Goal: Task Accomplishment & Management: Complete application form

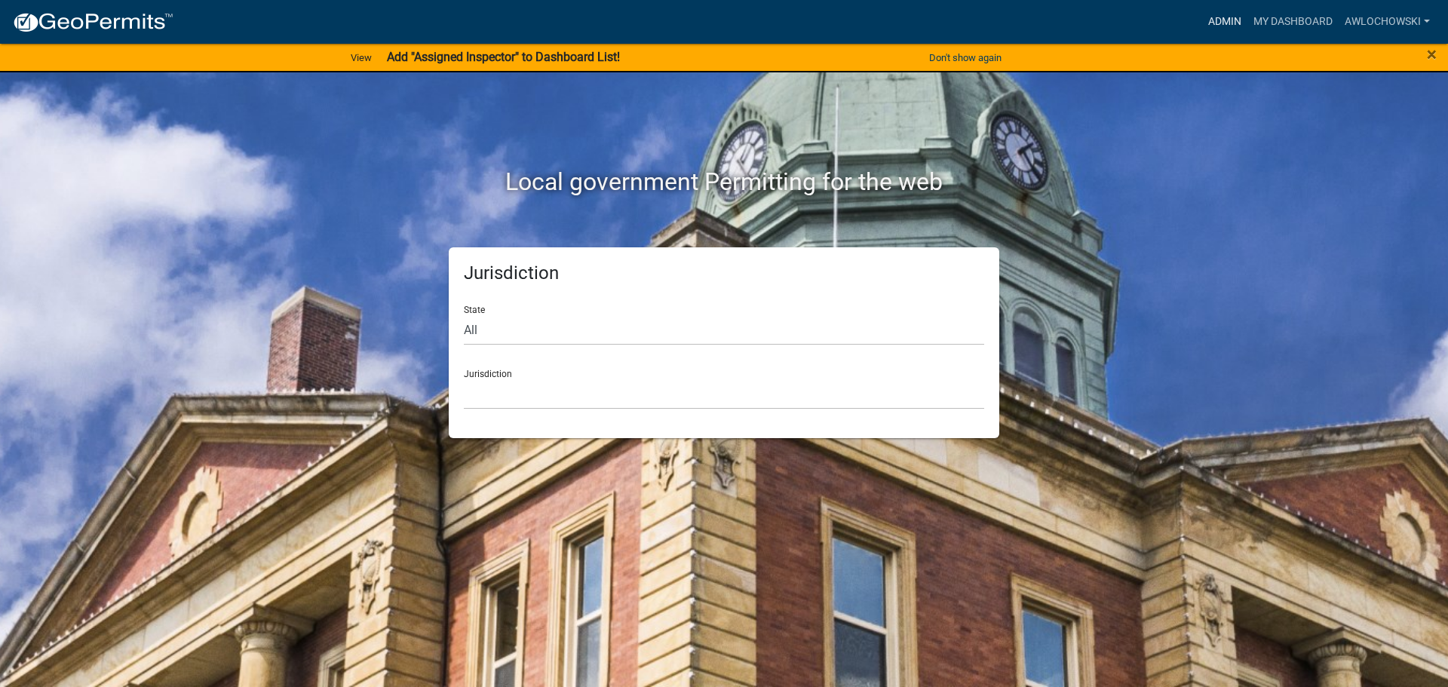
click at [1231, 14] on link "Admin" at bounding box center [1224, 22] width 45 height 29
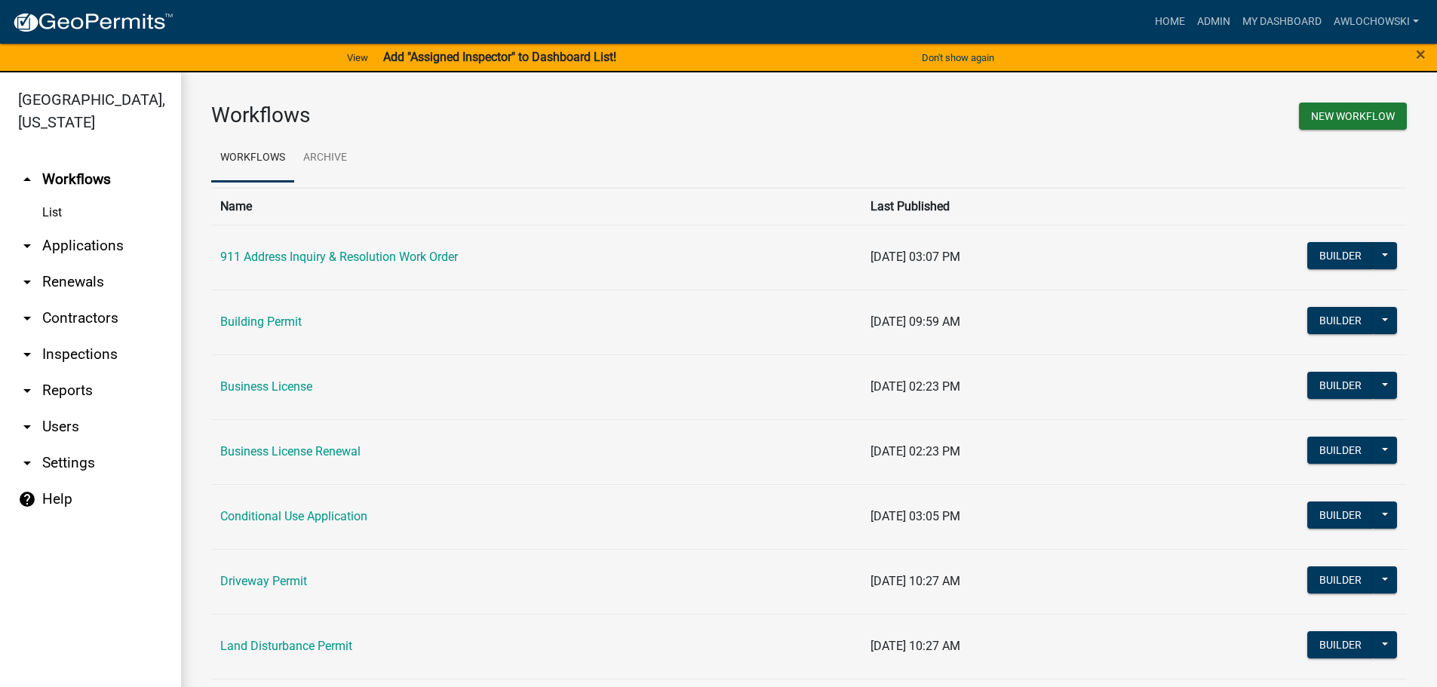
click at [79, 244] on link "arrow_drop_down Applications" at bounding box center [90, 246] width 181 height 36
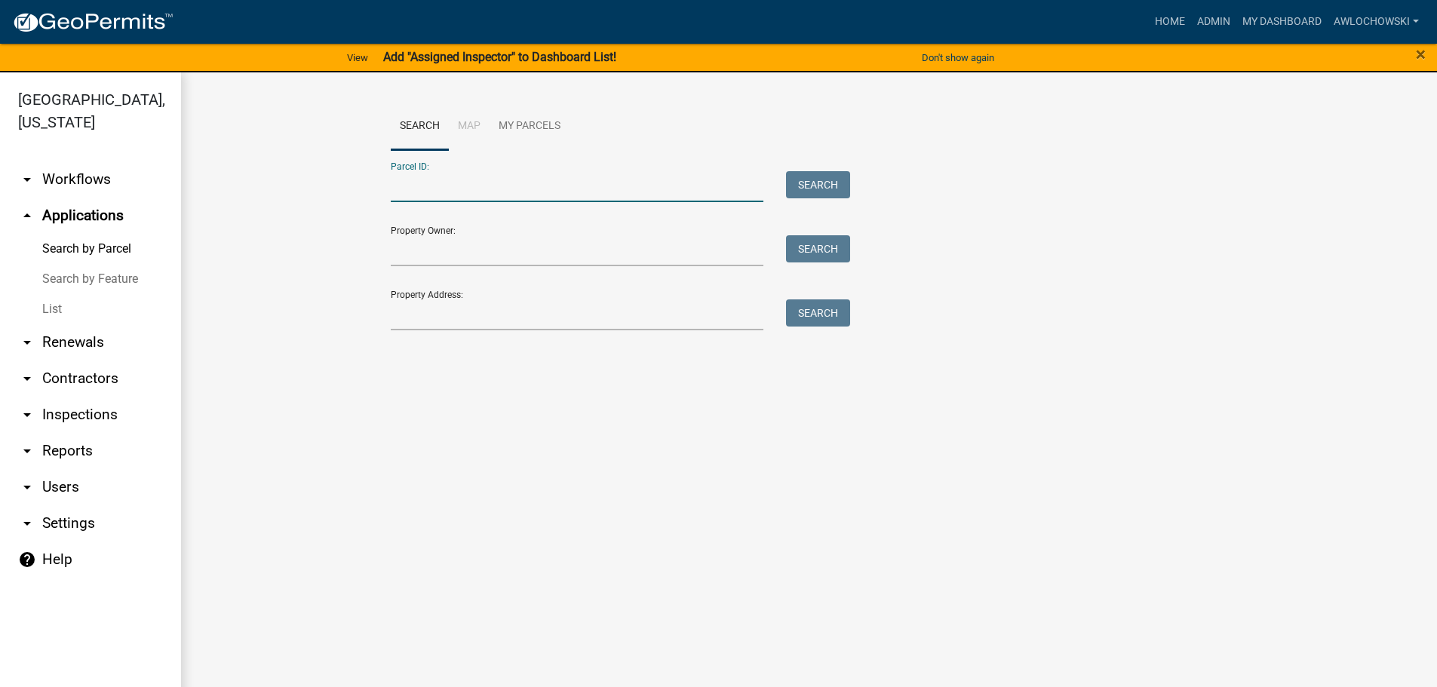
click at [412, 190] on input "Parcel ID:" at bounding box center [577, 186] width 373 height 31
type input "3106 035"
click at [826, 179] on button "Search" at bounding box center [818, 184] width 64 height 27
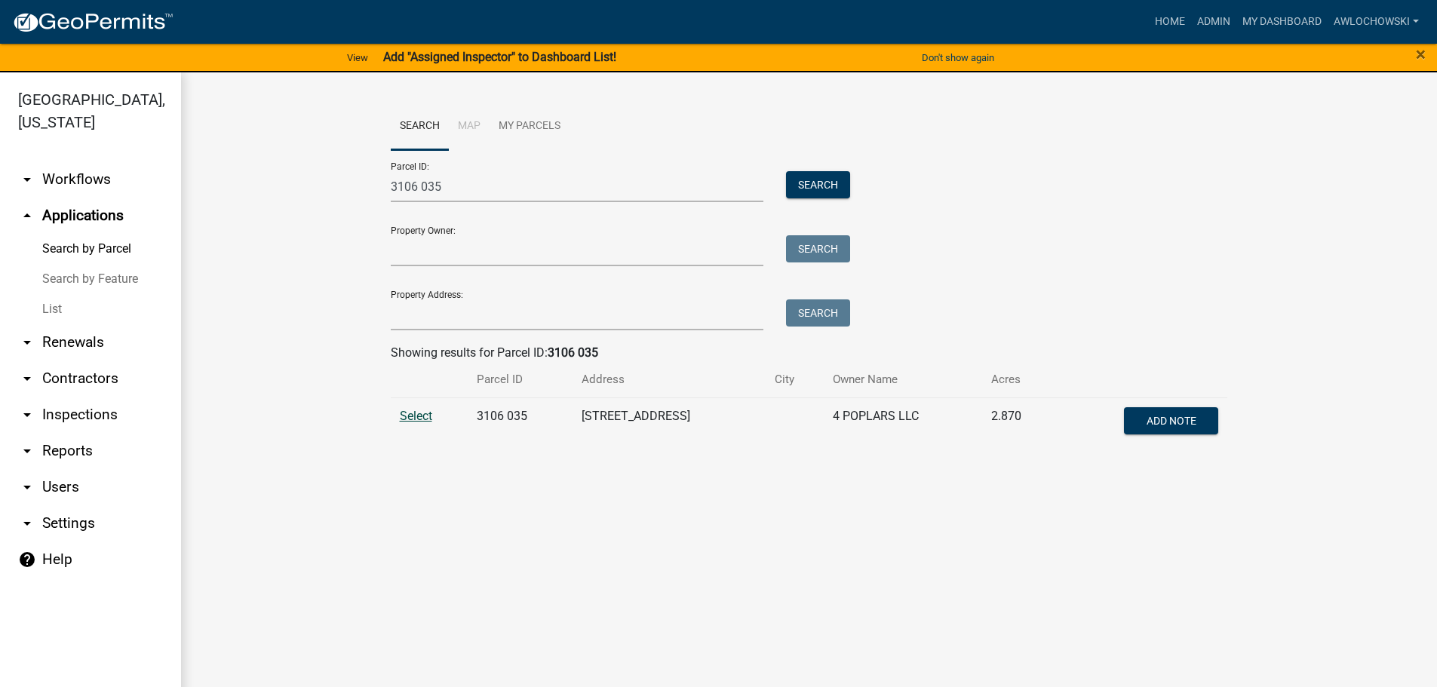
click at [413, 415] on span "Select" at bounding box center [416, 416] width 32 height 14
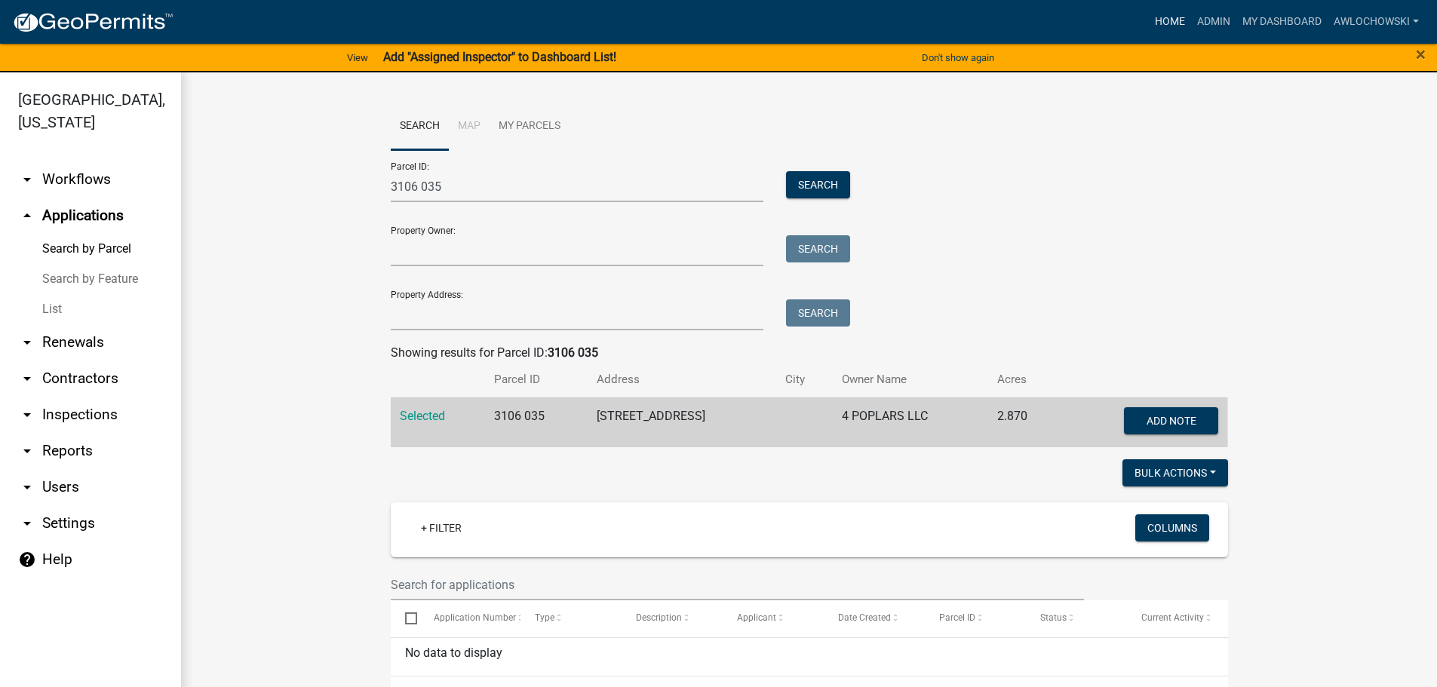
click at [1167, 17] on link "Home" at bounding box center [1170, 22] width 42 height 29
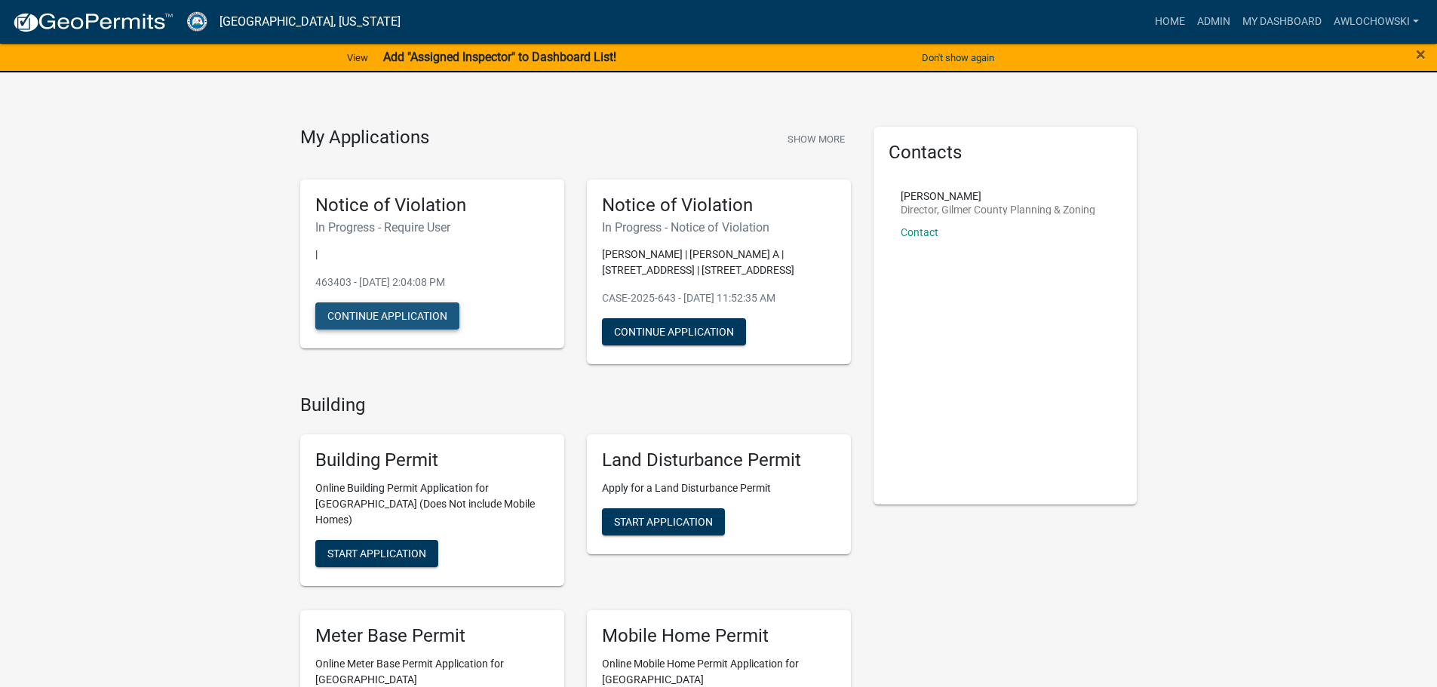
click at [397, 311] on button "Continue Application" at bounding box center [387, 315] width 144 height 27
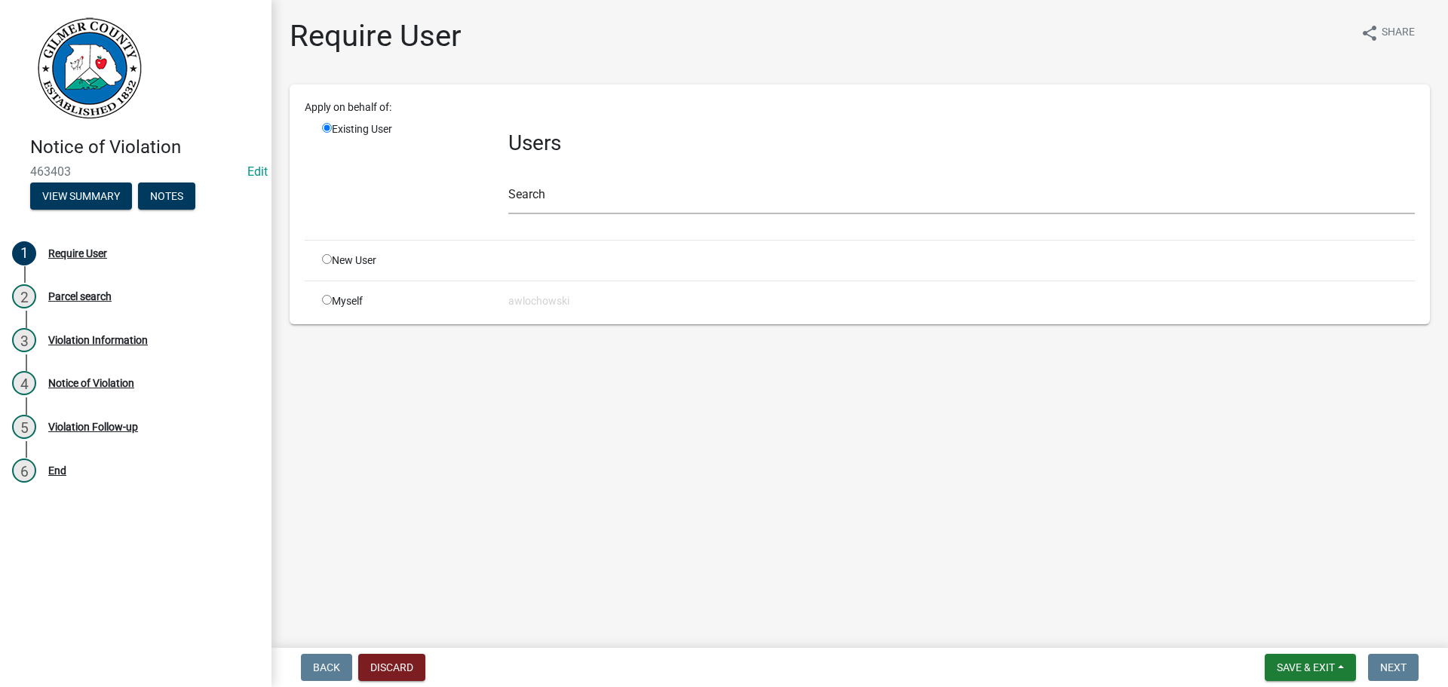
click at [325, 301] on input "radio" at bounding box center [327, 300] width 10 height 10
radio input "true"
radio input "false"
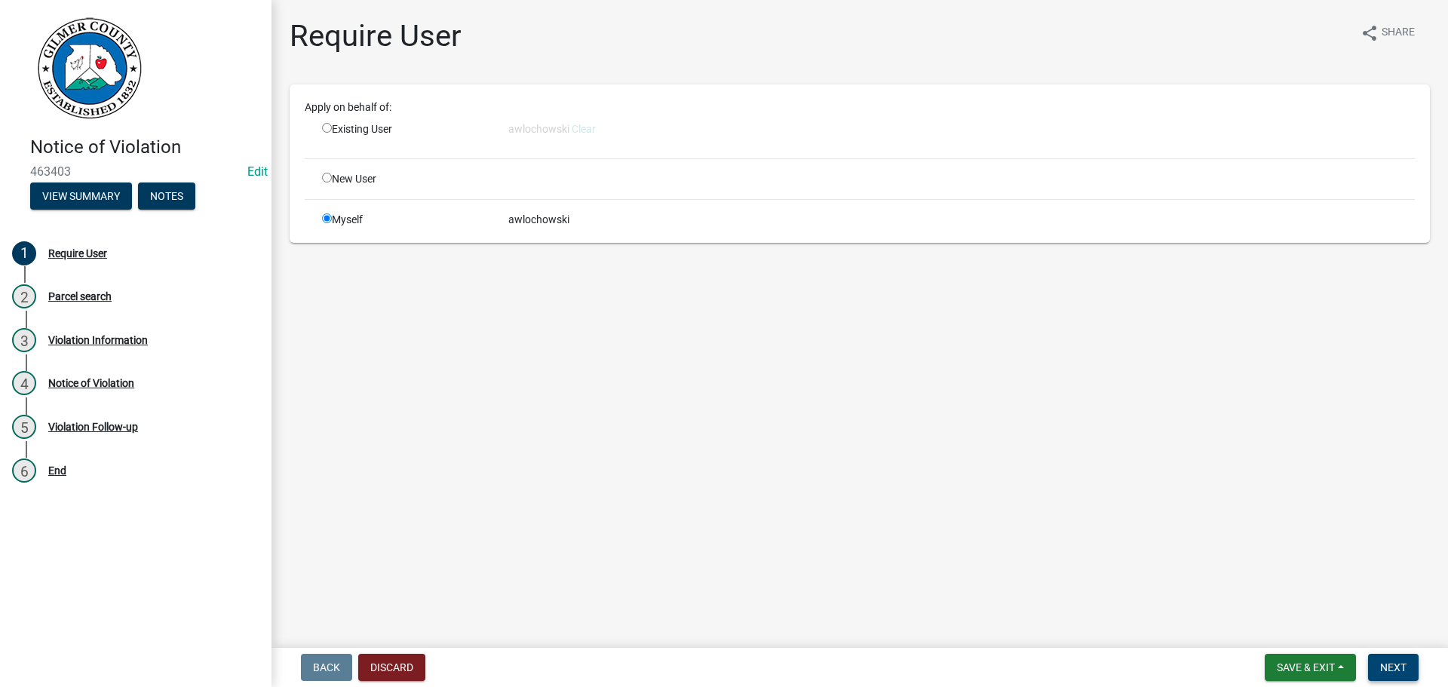
click at [1400, 663] on span "Next" at bounding box center [1393, 667] width 26 height 12
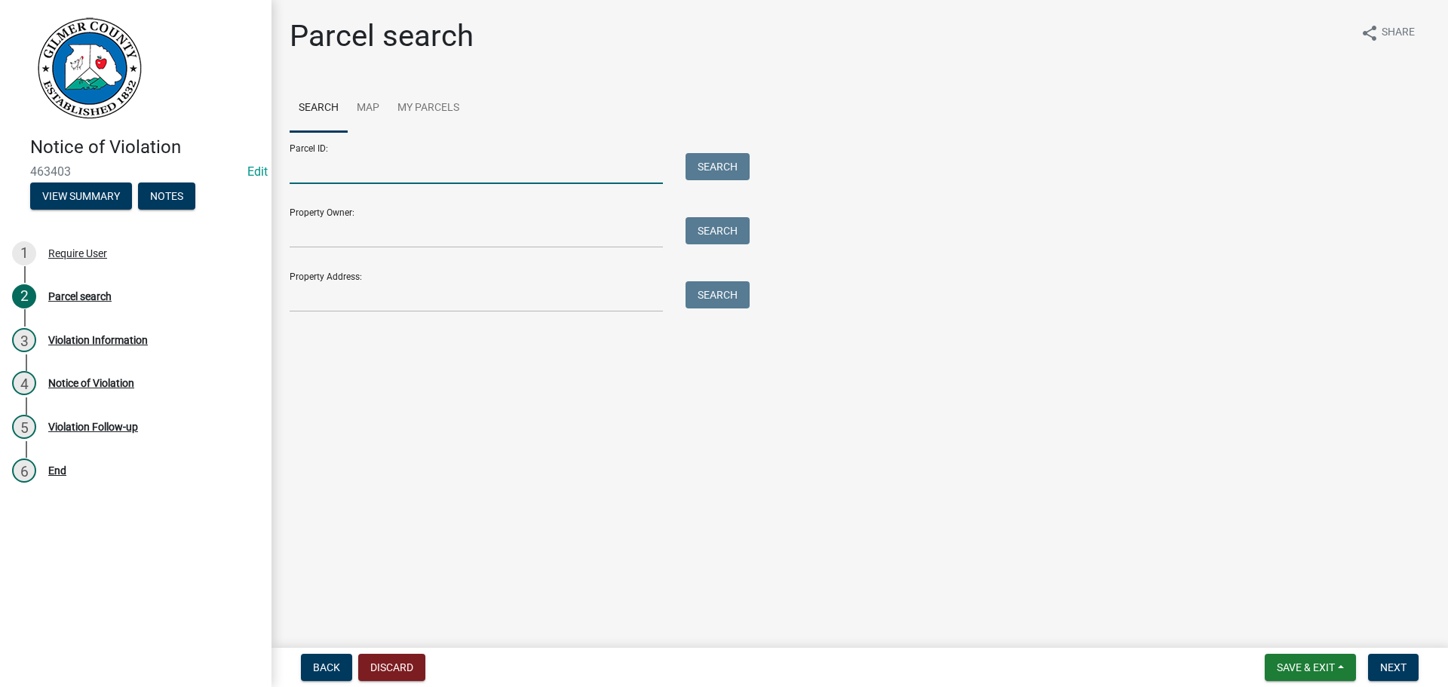
click at [308, 167] on input "Parcel ID:" at bounding box center [476, 168] width 373 height 31
type input "3106 035"
click at [725, 167] on button "Search" at bounding box center [718, 166] width 64 height 27
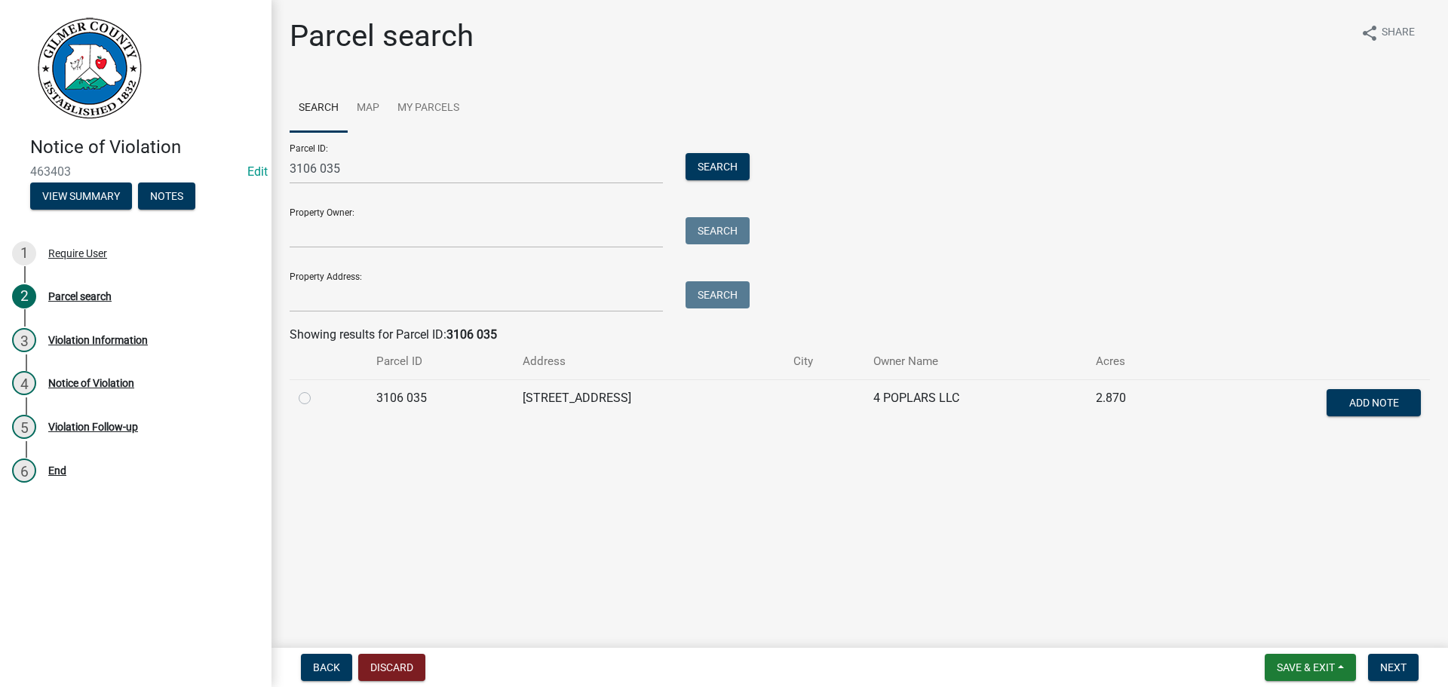
click at [317, 389] on label at bounding box center [317, 389] width 0 height 0
click at [317, 398] on 035 "radio" at bounding box center [322, 394] width 10 height 10
radio 035 "true"
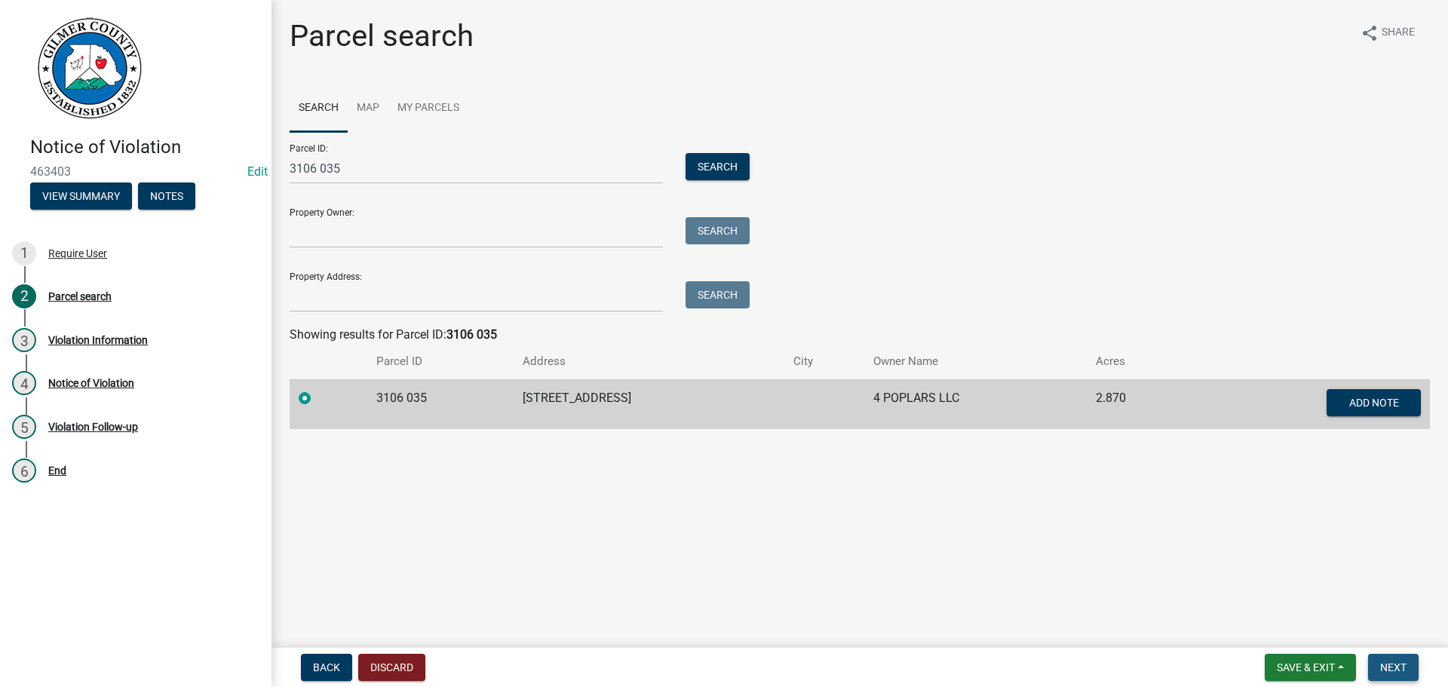
click at [1392, 664] on span "Next" at bounding box center [1393, 667] width 26 height 12
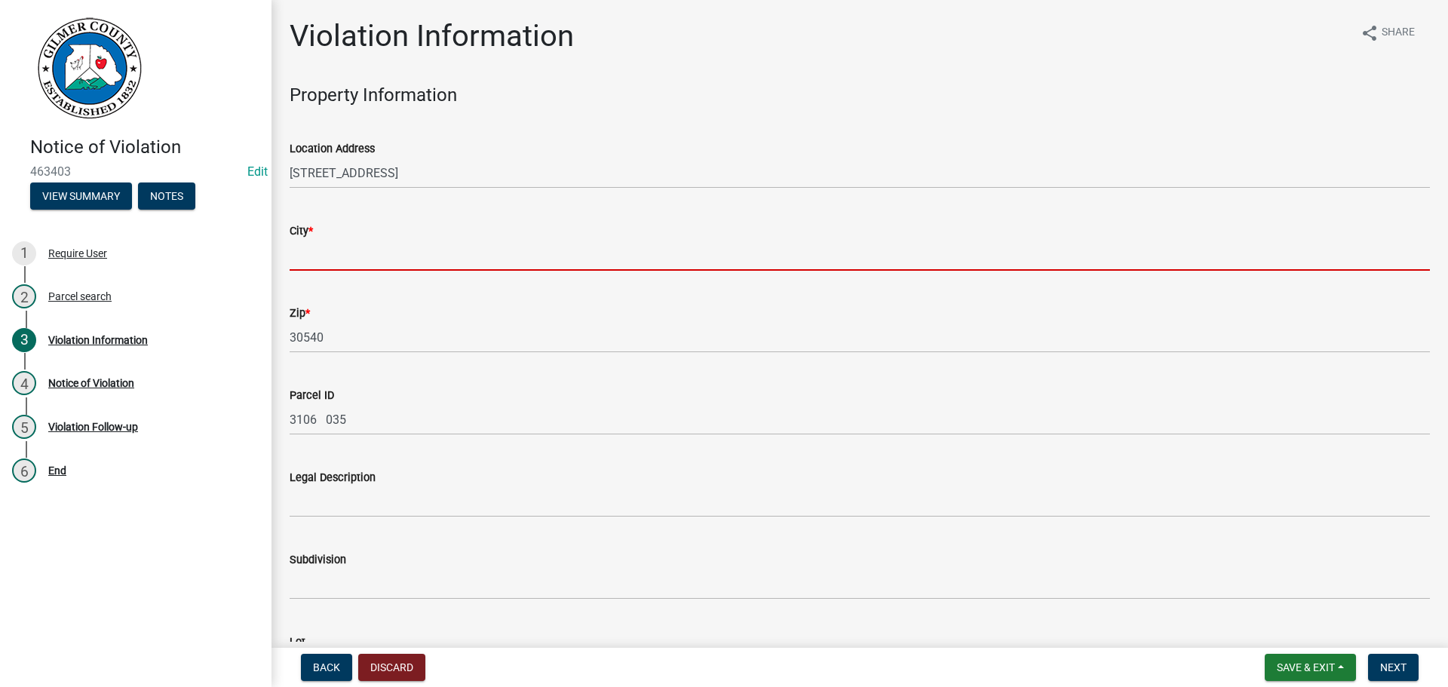
click at [305, 253] on input "City *" at bounding box center [860, 255] width 1140 height 31
type input "Ellijay"
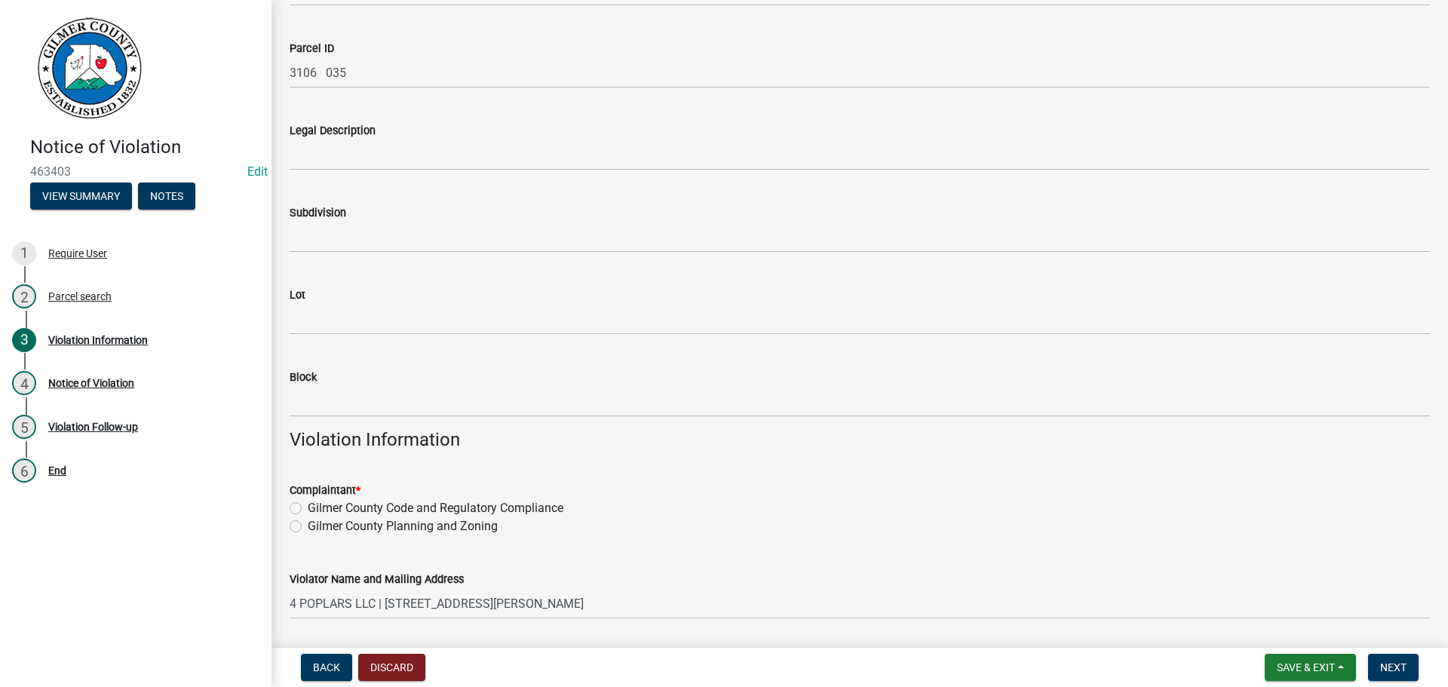
scroll to position [528, 0]
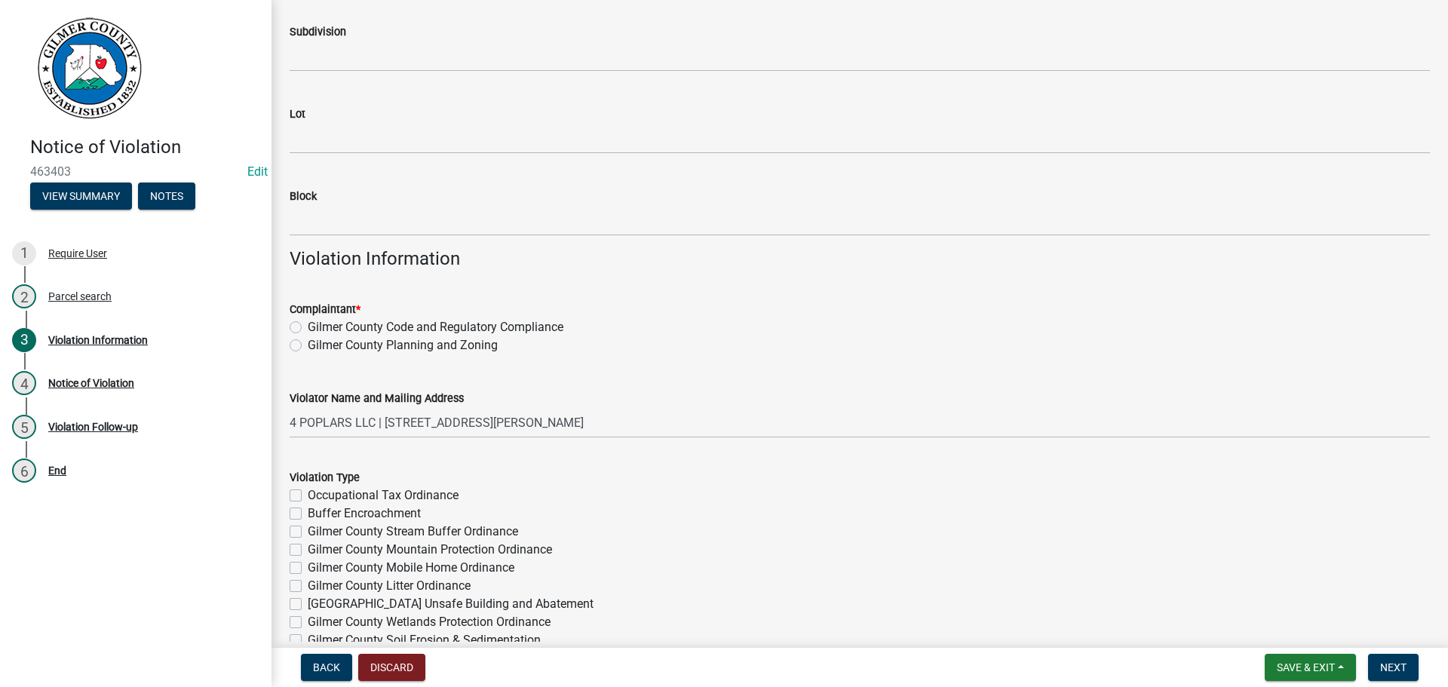
click at [308, 327] on label "Gilmer County Code and Regulatory Compliance" at bounding box center [436, 327] width 256 height 18
click at [308, 327] on input "Gilmer County Code and Regulatory Compliance" at bounding box center [313, 323] width 10 height 10
radio input "true"
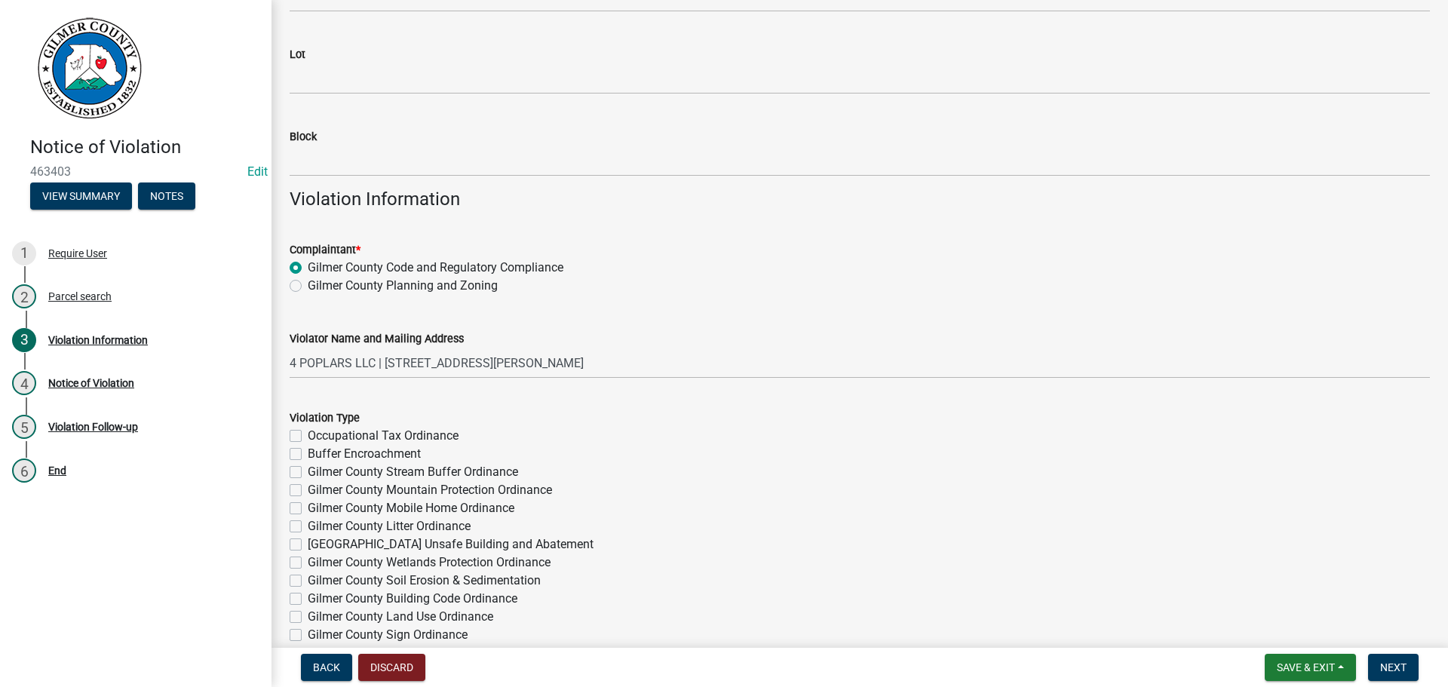
scroll to position [679, 0]
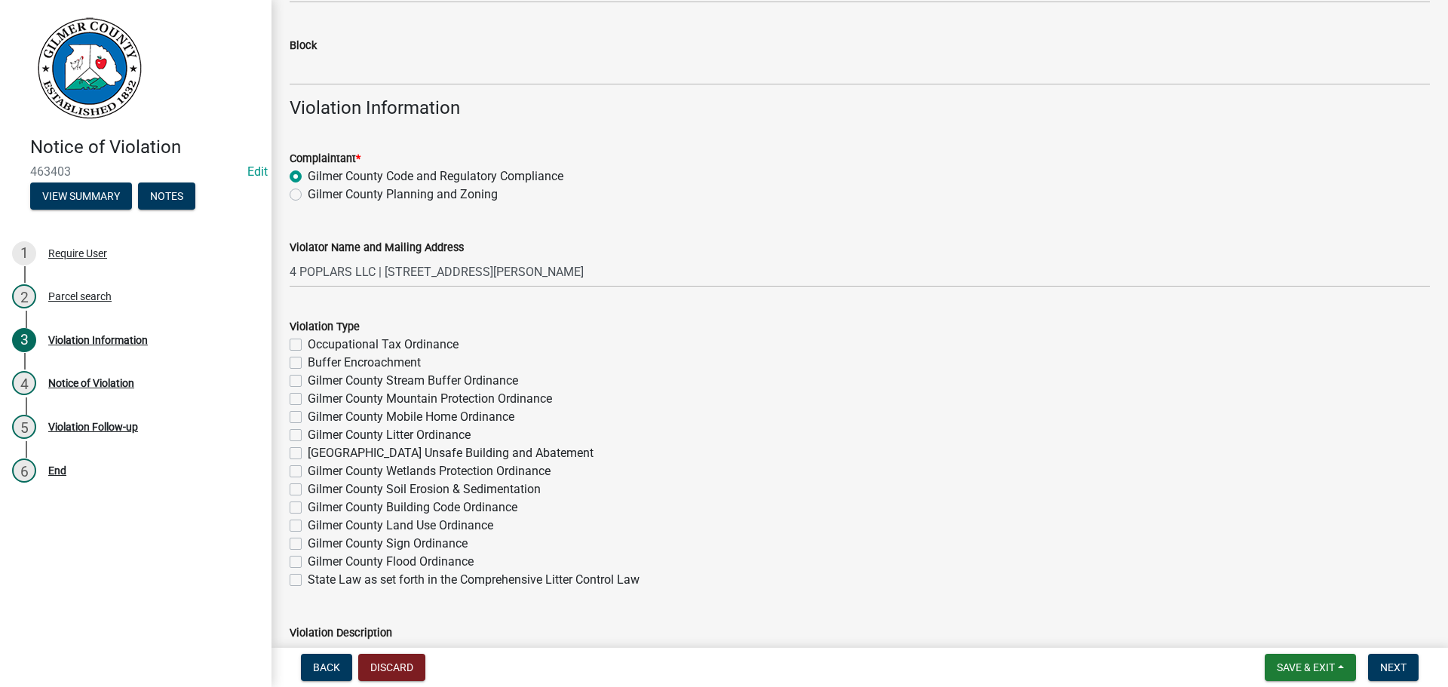
click at [308, 432] on label "Gilmer County Litter Ordinance" at bounding box center [389, 435] width 163 height 18
click at [308, 432] on input "Gilmer County Litter Ordinance" at bounding box center [313, 431] width 10 height 10
checkbox input "true"
checkbox input "false"
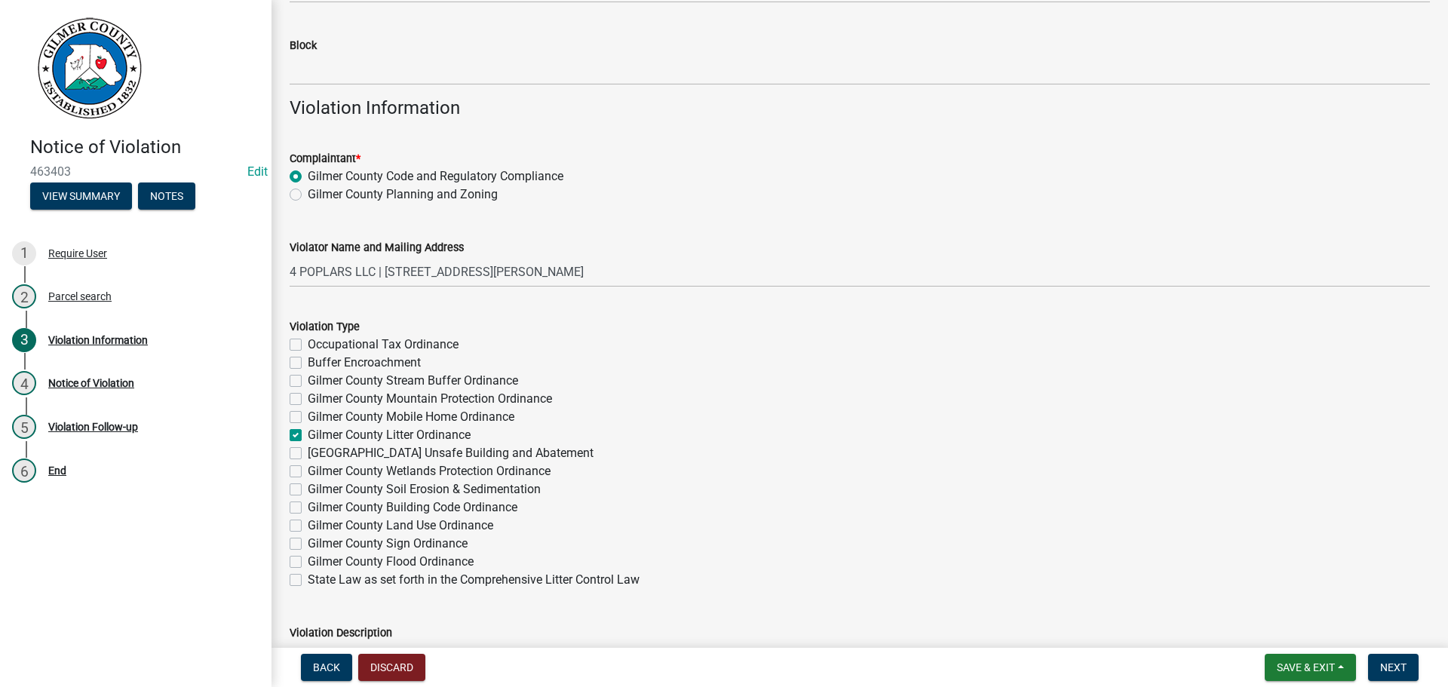
checkbox input "false"
checkbox input "true"
checkbox input "false"
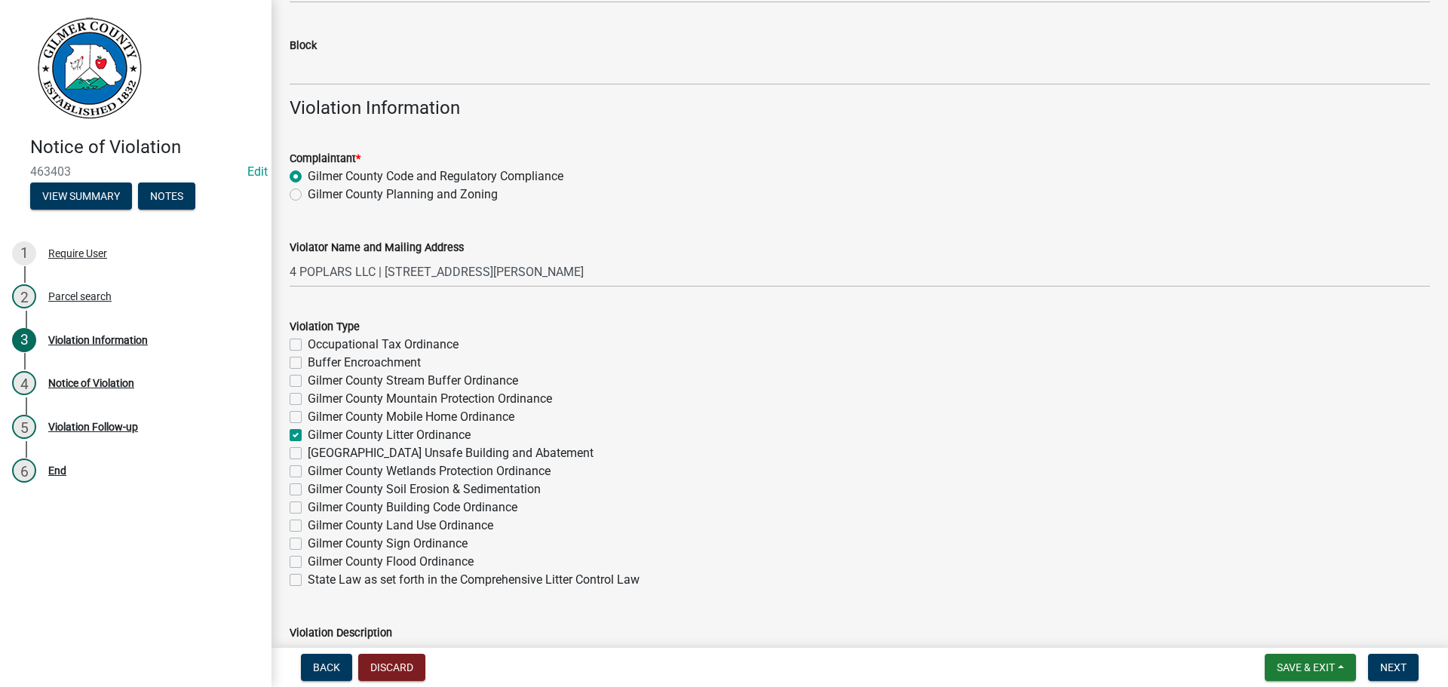
checkbox input "false"
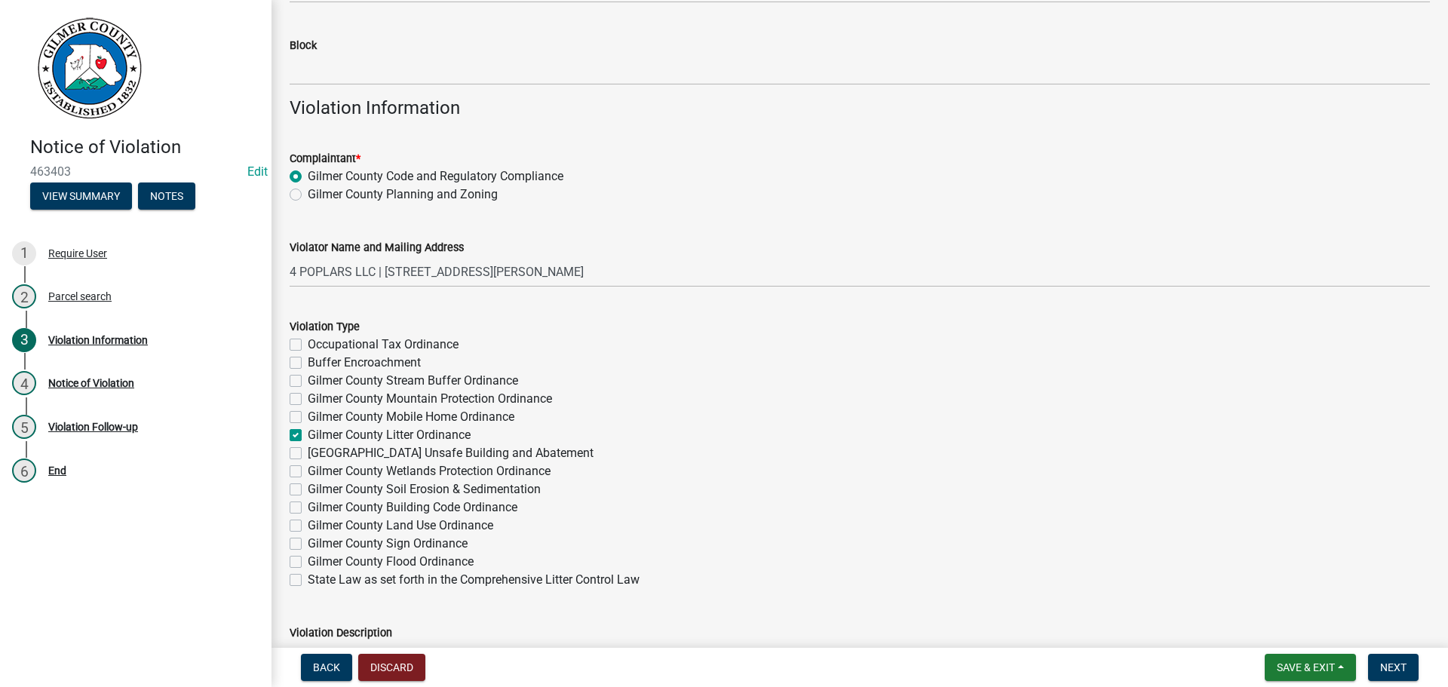
checkbox input "false"
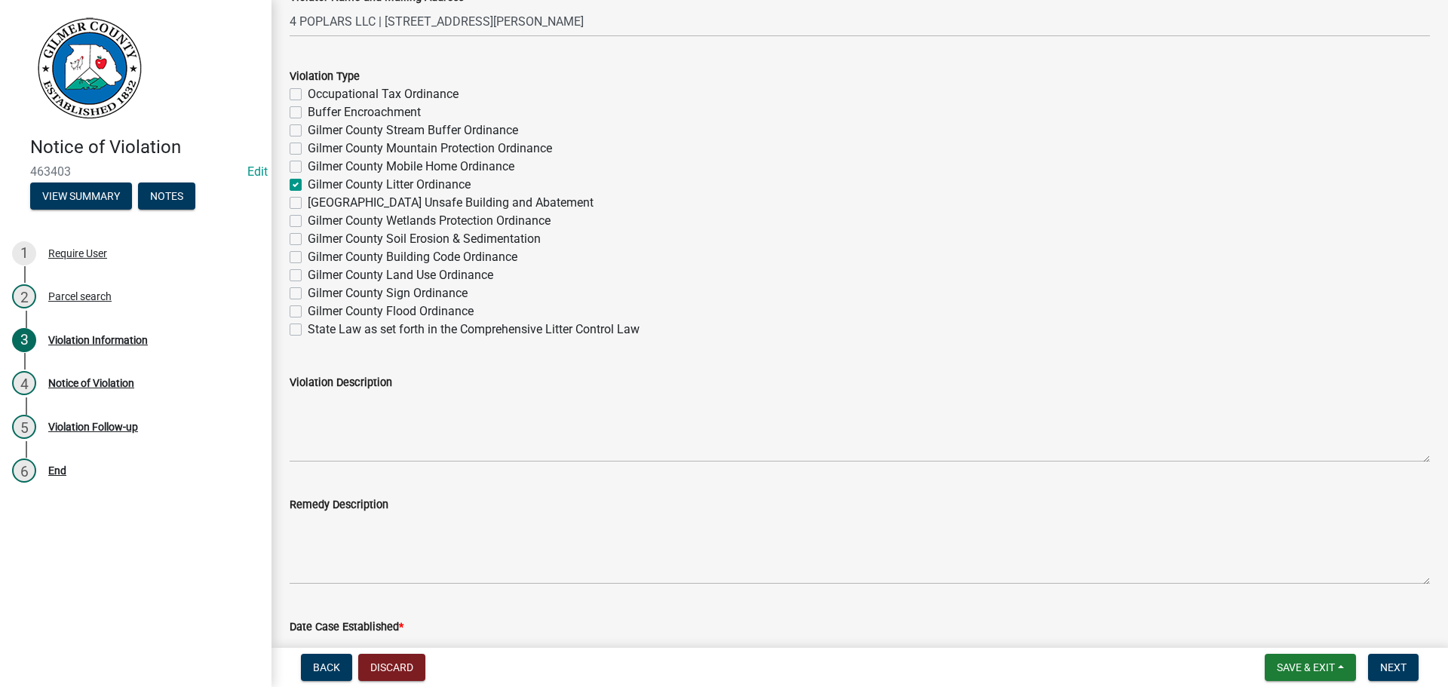
scroll to position [980, 0]
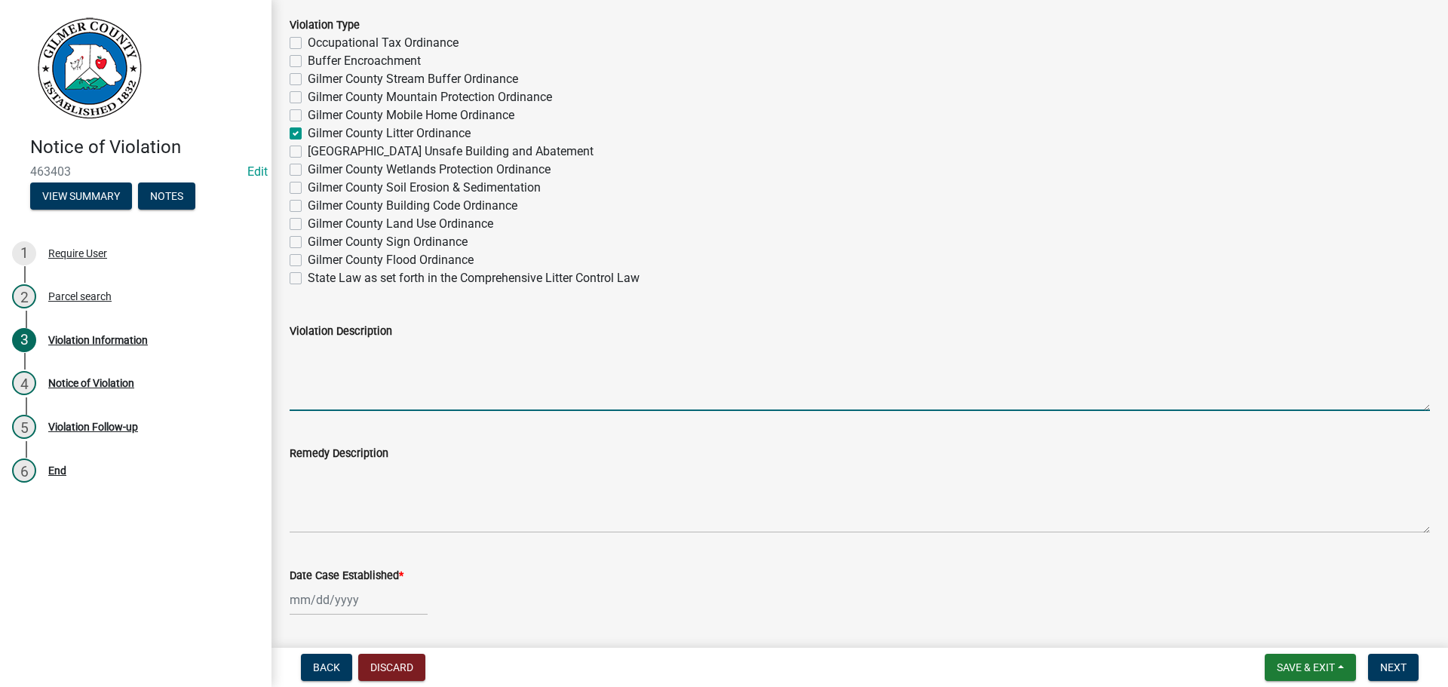
click at [311, 365] on textarea "Violation Description" at bounding box center [860, 375] width 1140 height 71
type textarea "Trash in [PERSON_NAME] behind house"
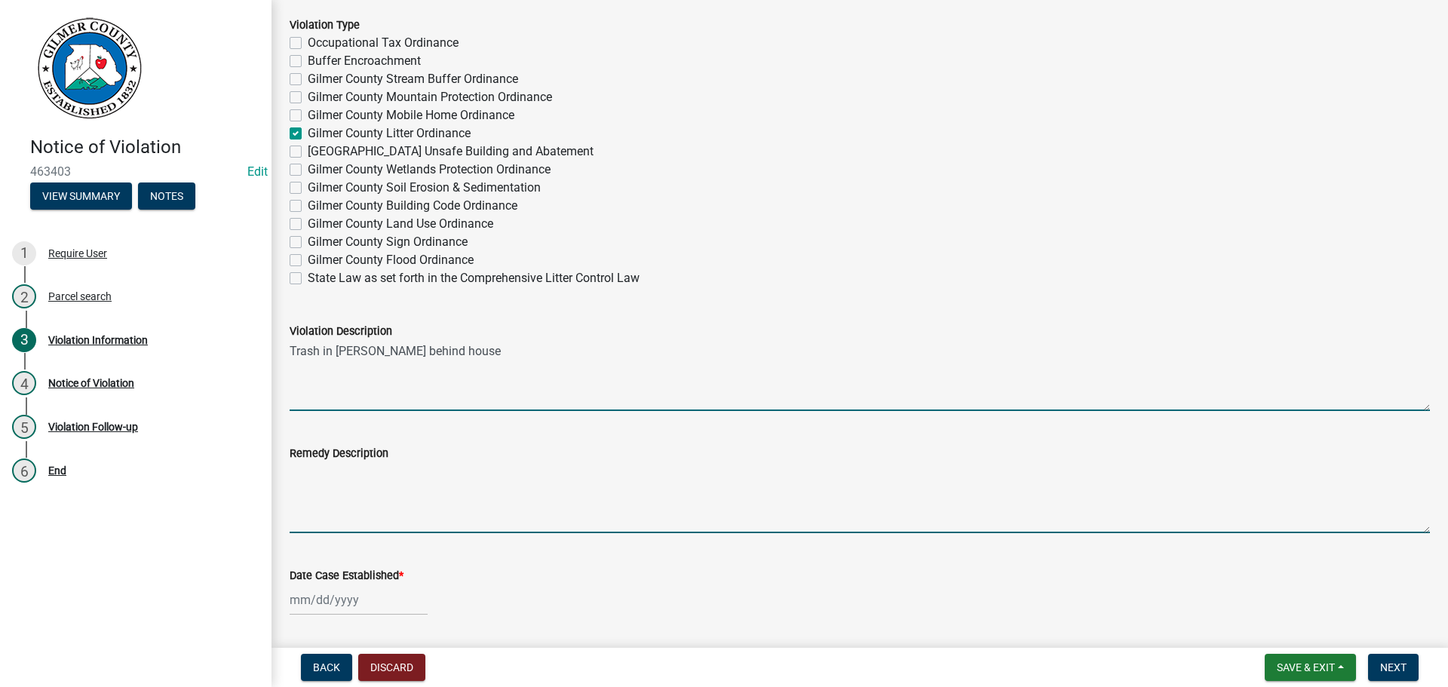
click at [304, 474] on textarea "Remedy Description" at bounding box center [860, 497] width 1140 height 71
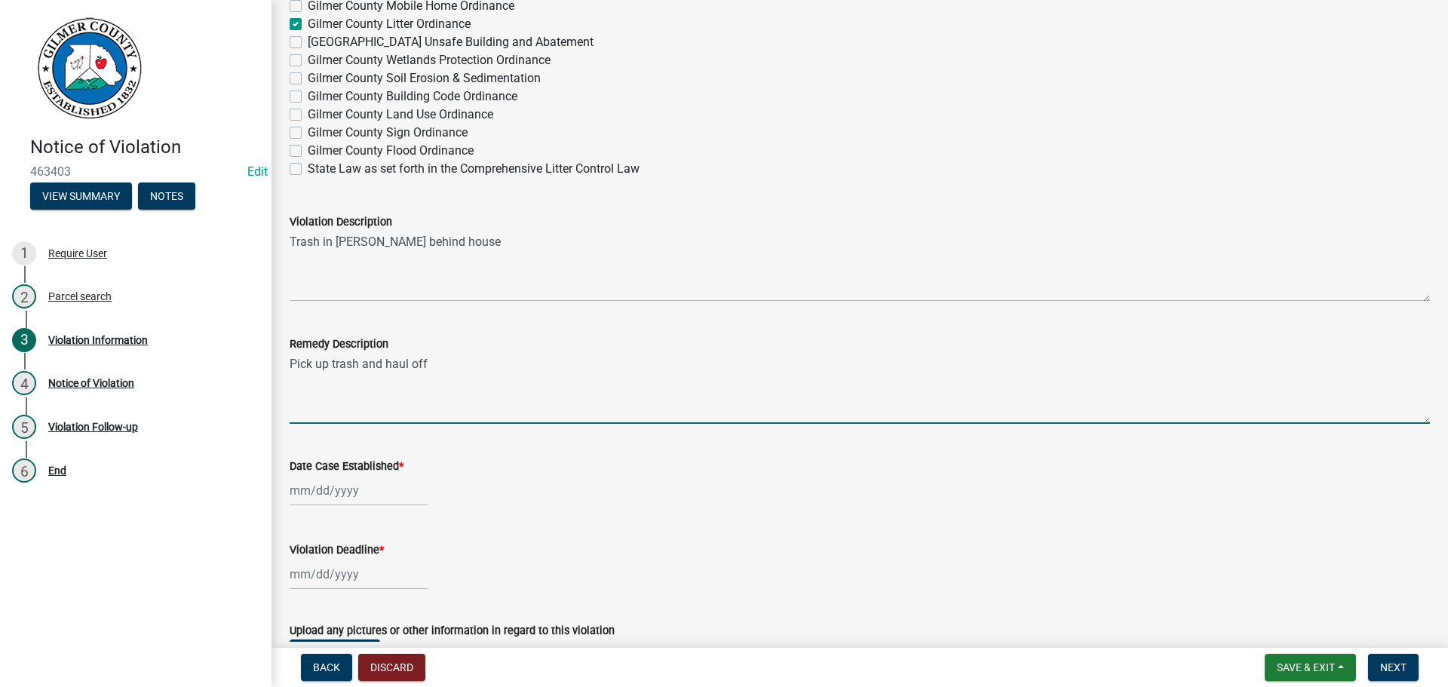
scroll to position [1207, 0]
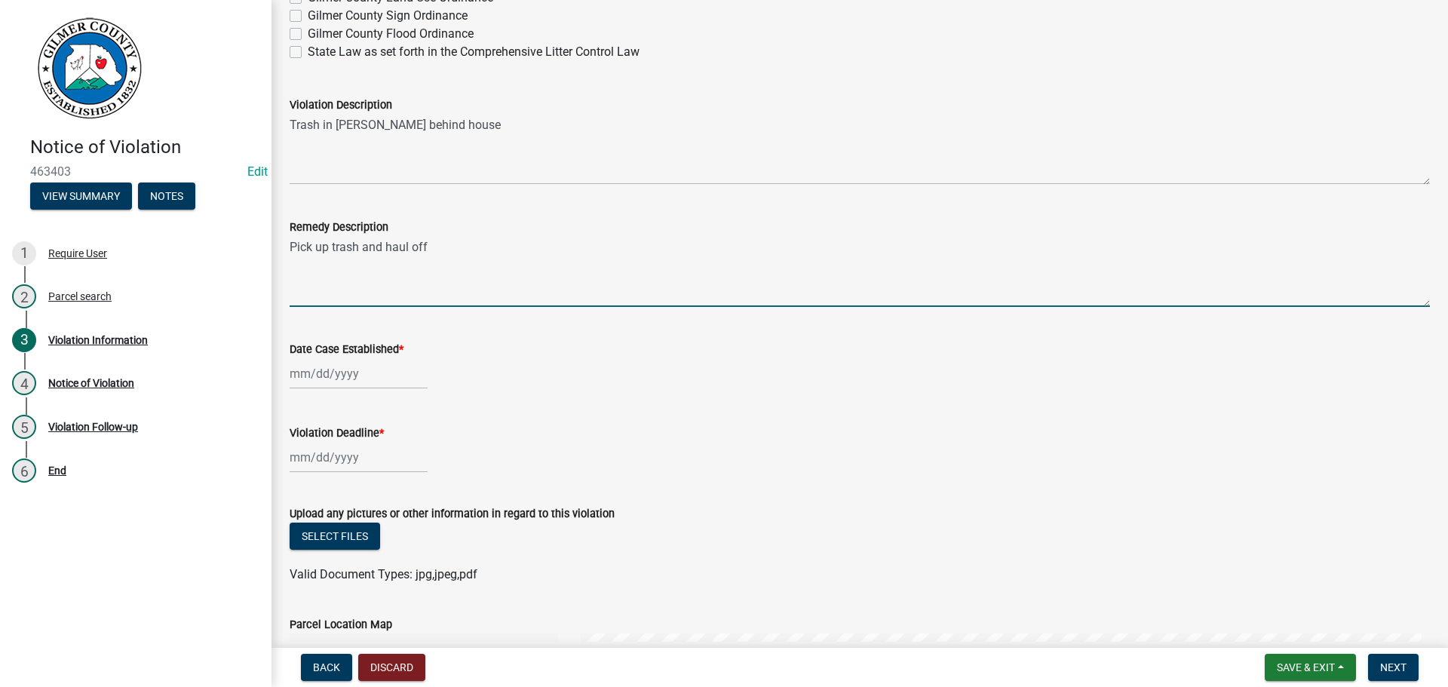
type textarea "Pick up trash and haul off"
click at [336, 371] on div at bounding box center [359, 373] width 138 height 31
select select "8"
select select "2025"
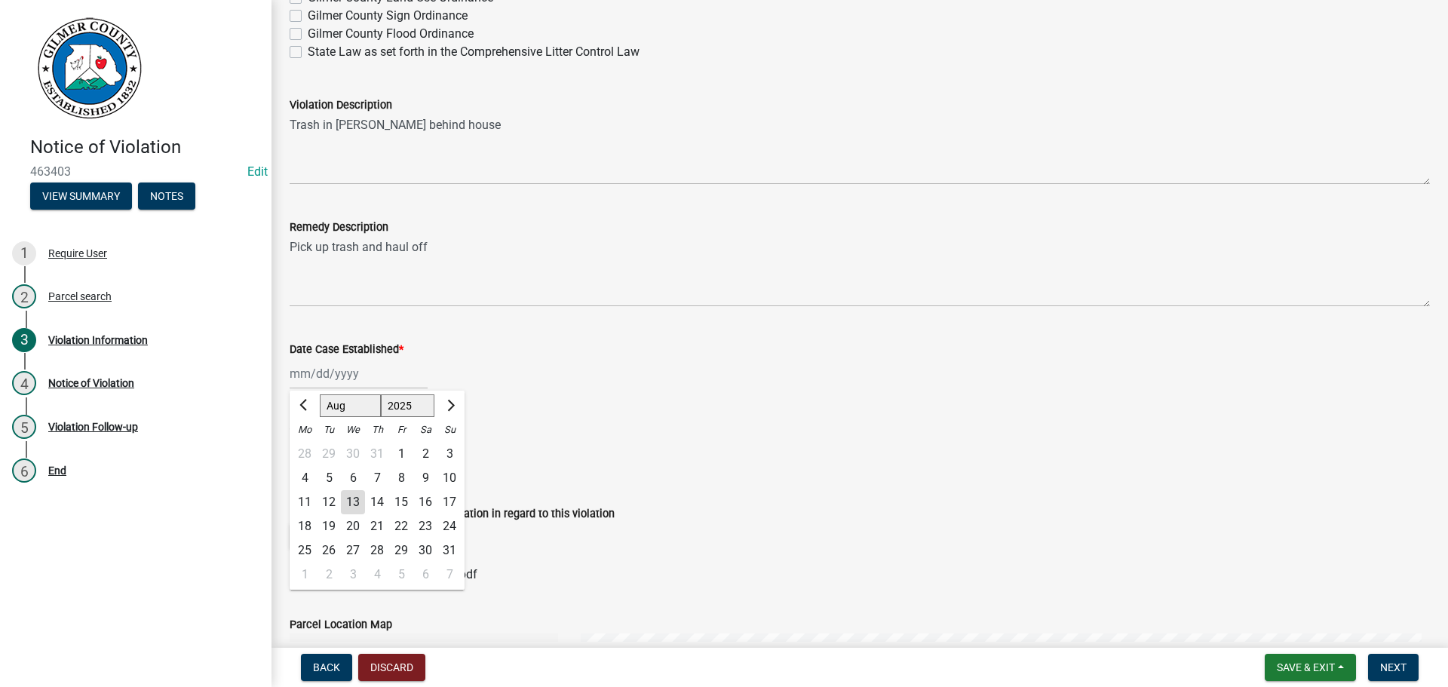
click at [351, 502] on div "13" at bounding box center [353, 502] width 24 height 24
type input "[DATE]"
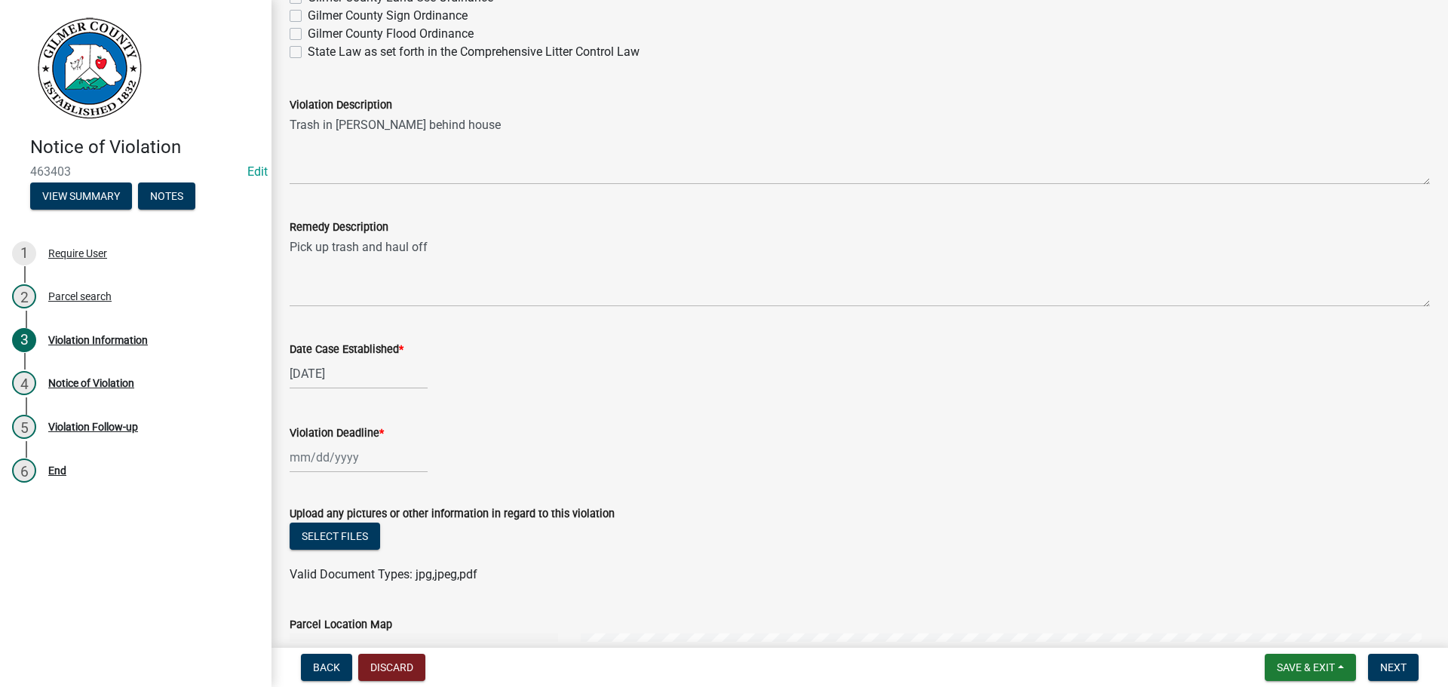
click at [340, 463] on input "Violation Deadline *" at bounding box center [359, 457] width 138 height 31
select select "8"
select select "2025"
click at [370, 263] on select "Jan Feb Mar Apr May Jun [DATE] Aug Sep Oct Nov Dec" at bounding box center [350, 256] width 61 height 23
select select "9"
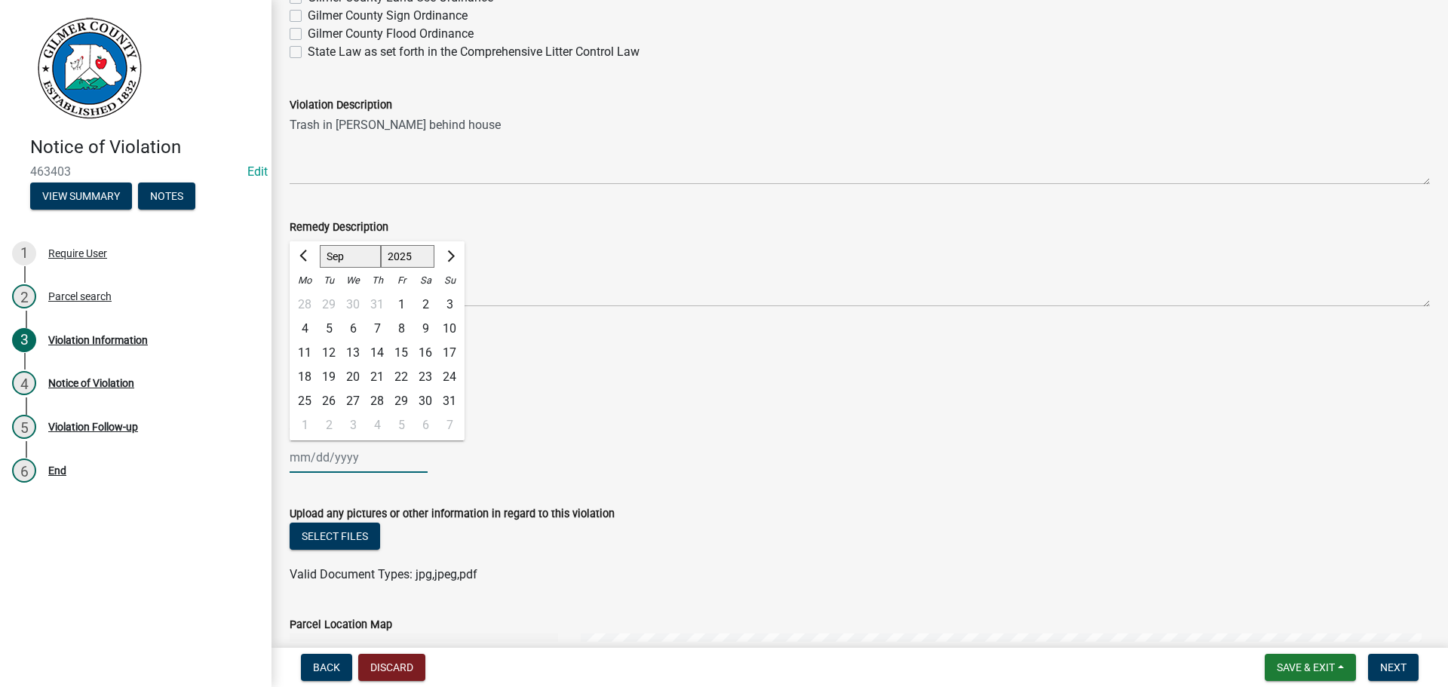
click at [320, 245] on select "Jan Feb Mar Apr May Jun [DATE] Aug Sep Oct Nov Dec" at bounding box center [350, 256] width 61 height 23
click at [422, 322] on div "13" at bounding box center [425, 329] width 24 height 24
type input "[DATE]"
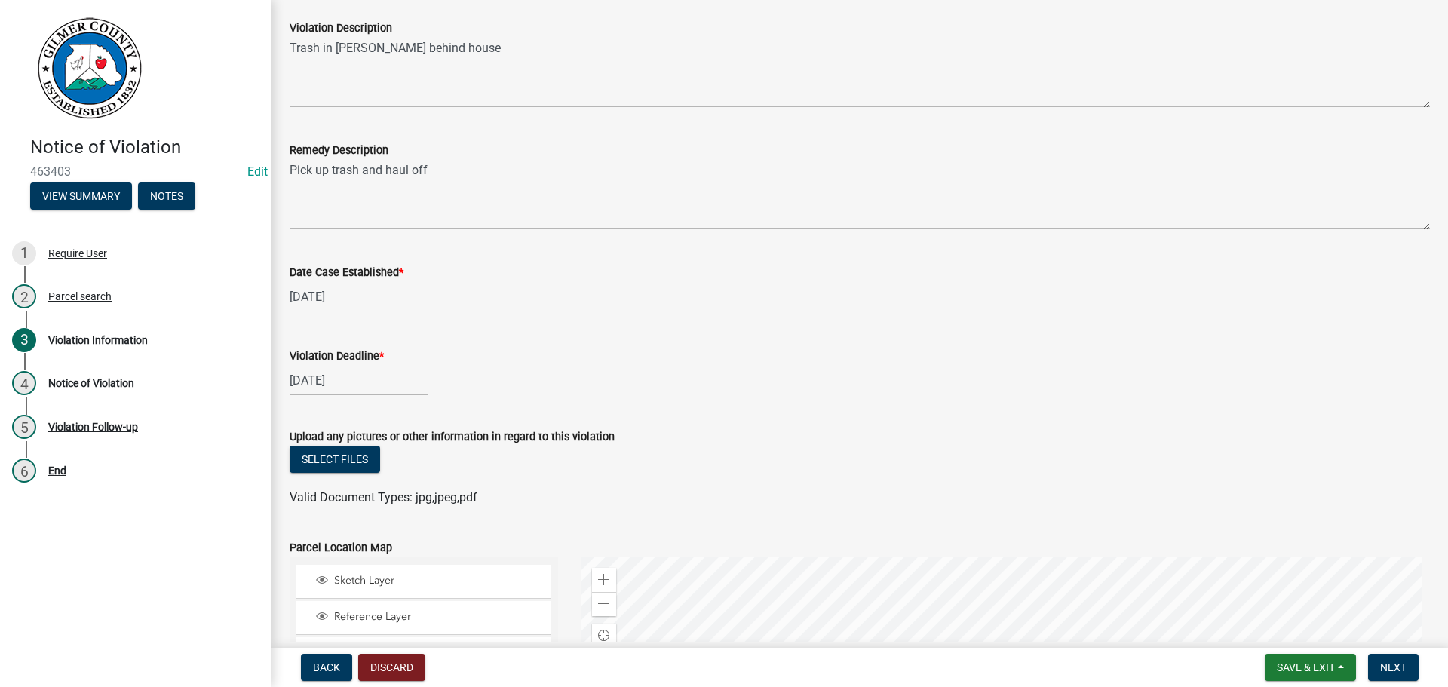
scroll to position [1282, 0]
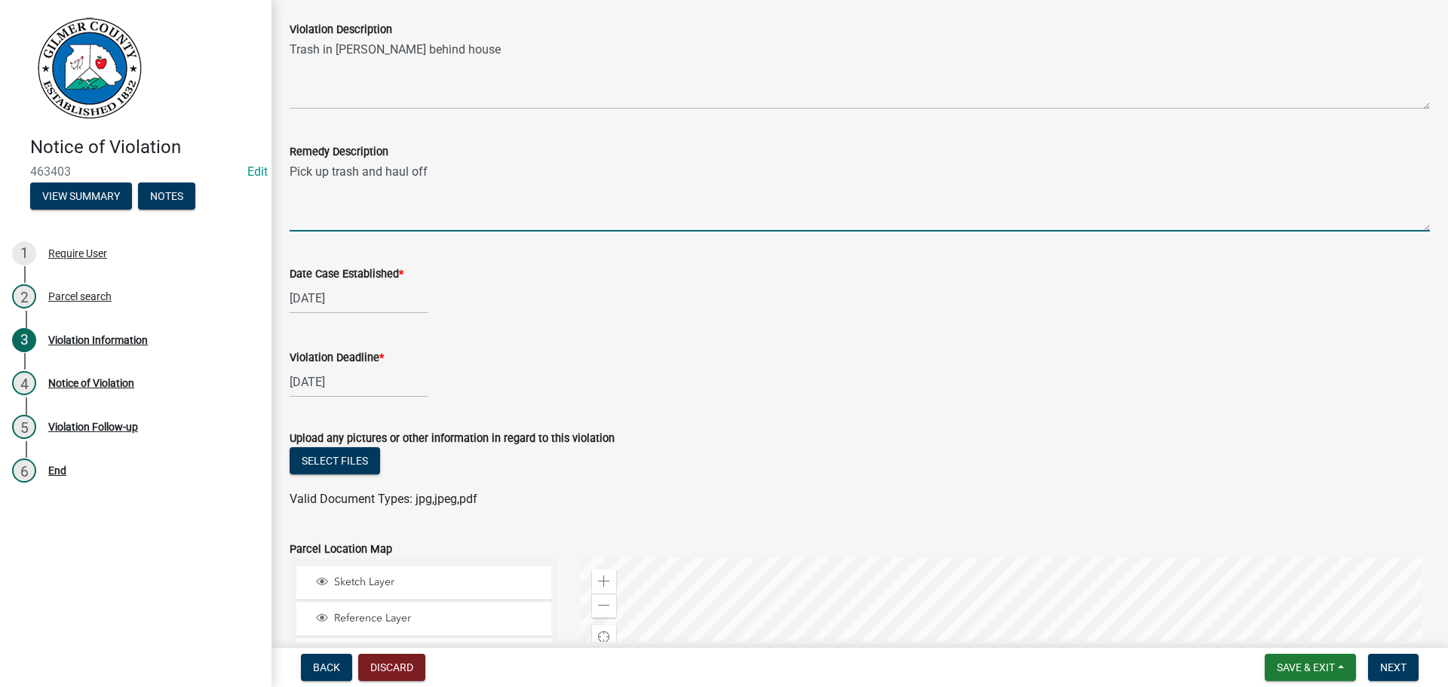
click at [431, 171] on textarea "Pick up trash and haul off" at bounding box center [860, 196] width 1140 height 71
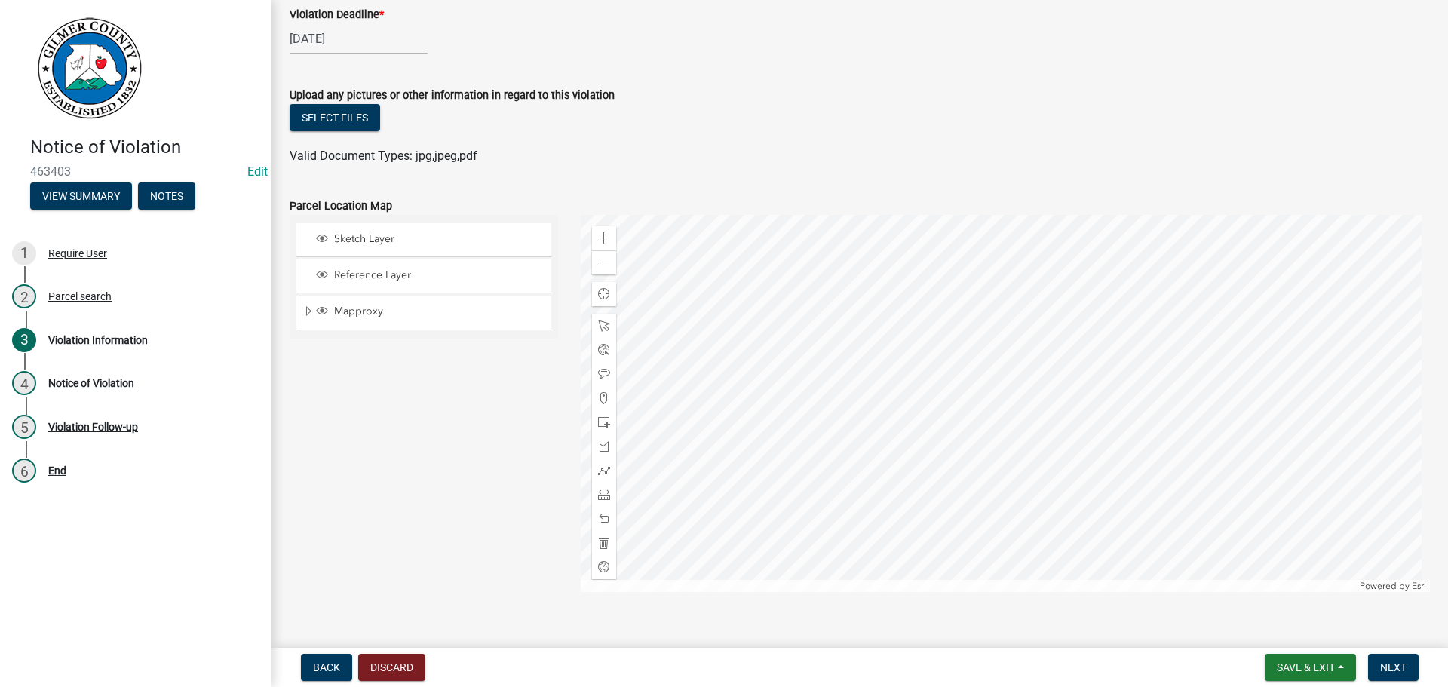
scroll to position [1750, 0]
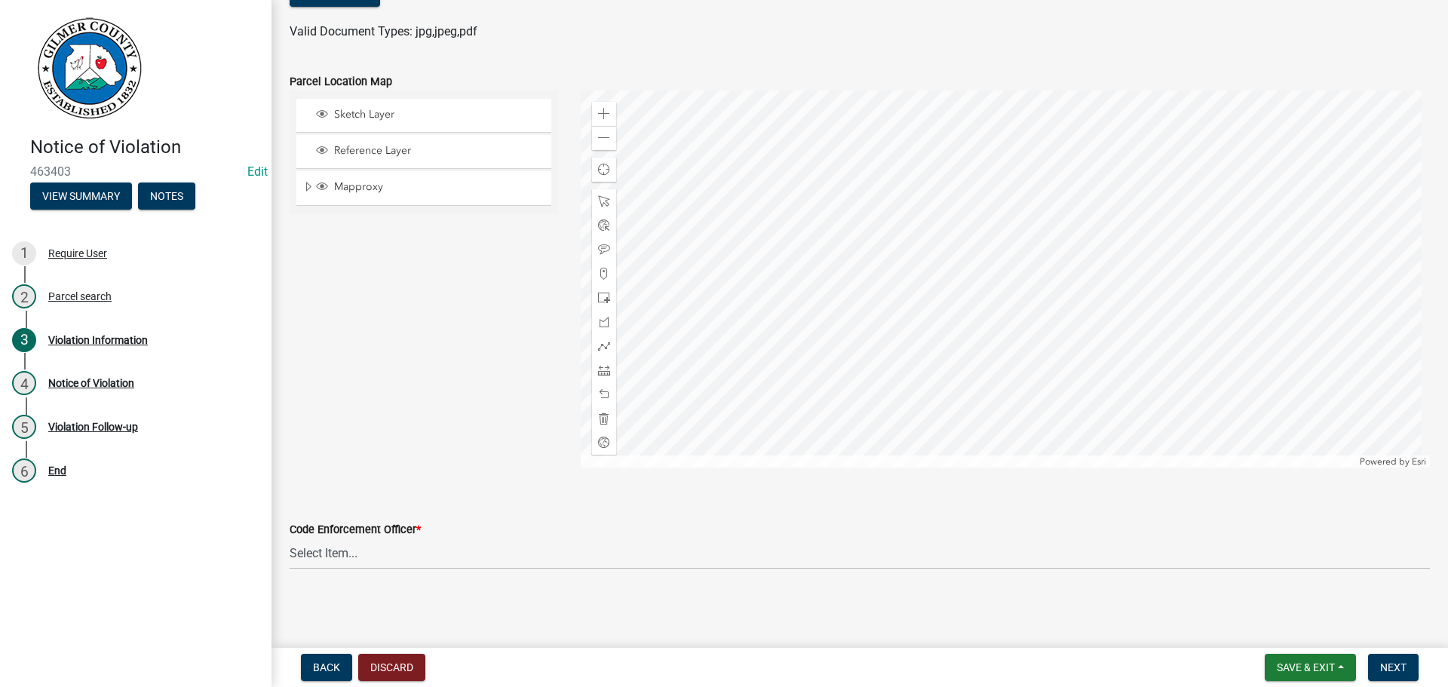
type textarea "Pick up trash and haul off. Contact Code Enforcement [PHONE_NUMBER]"
click at [304, 553] on select "Select Item... [PERSON_NAME] [PERSON_NAME] [PERSON_NAME] [PERSON_NAME] [PERSON_…" at bounding box center [860, 553] width 1140 height 31
click at [290, 538] on select "Select Item... [PERSON_NAME] [PERSON_NAME] [PERSON_NAME] [PERSON_NAME] [PERSON_…" at bounding box center [860, 553] width 1140 height 31
select select "f3ceb3fd-6d25-43c8-a8d6-5ddeb18f621b"
click at [1400, 658] on button "Next" at bounding box center [1393, 667] width 51 height 27
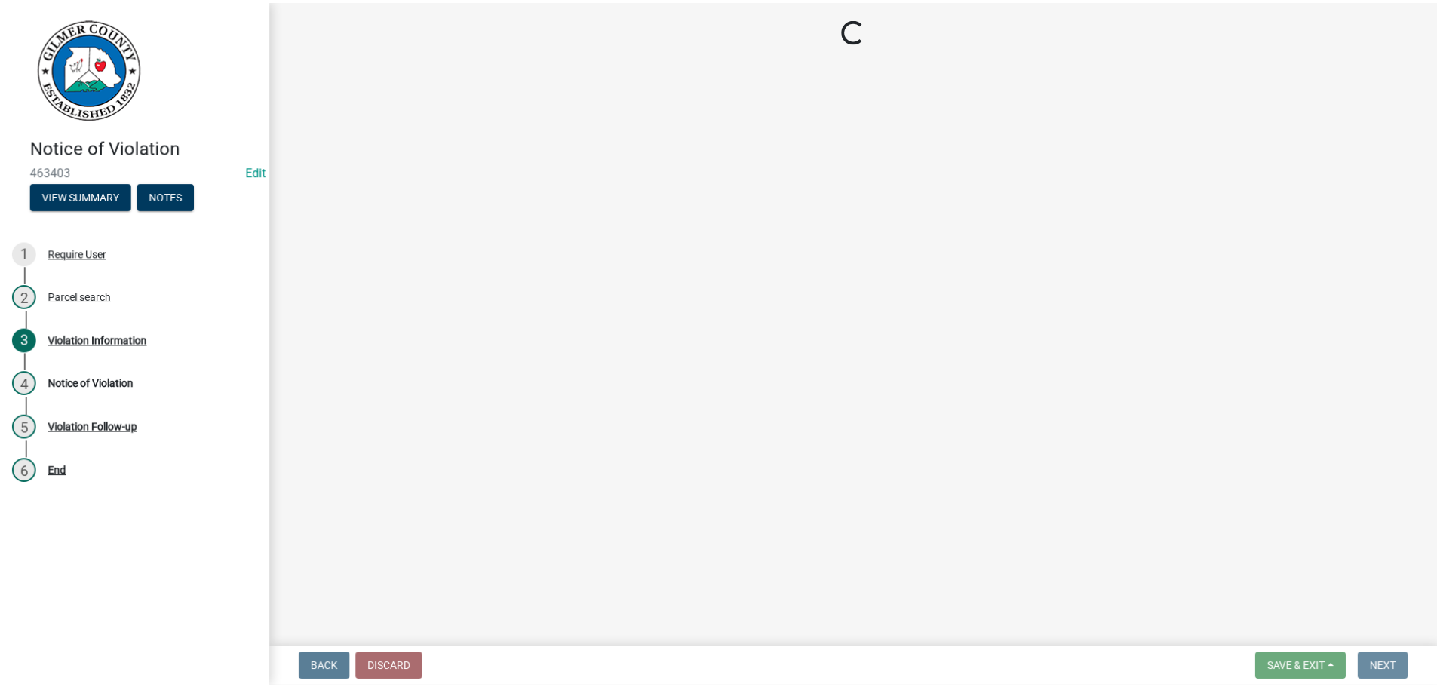
scroll to position [0, 0]
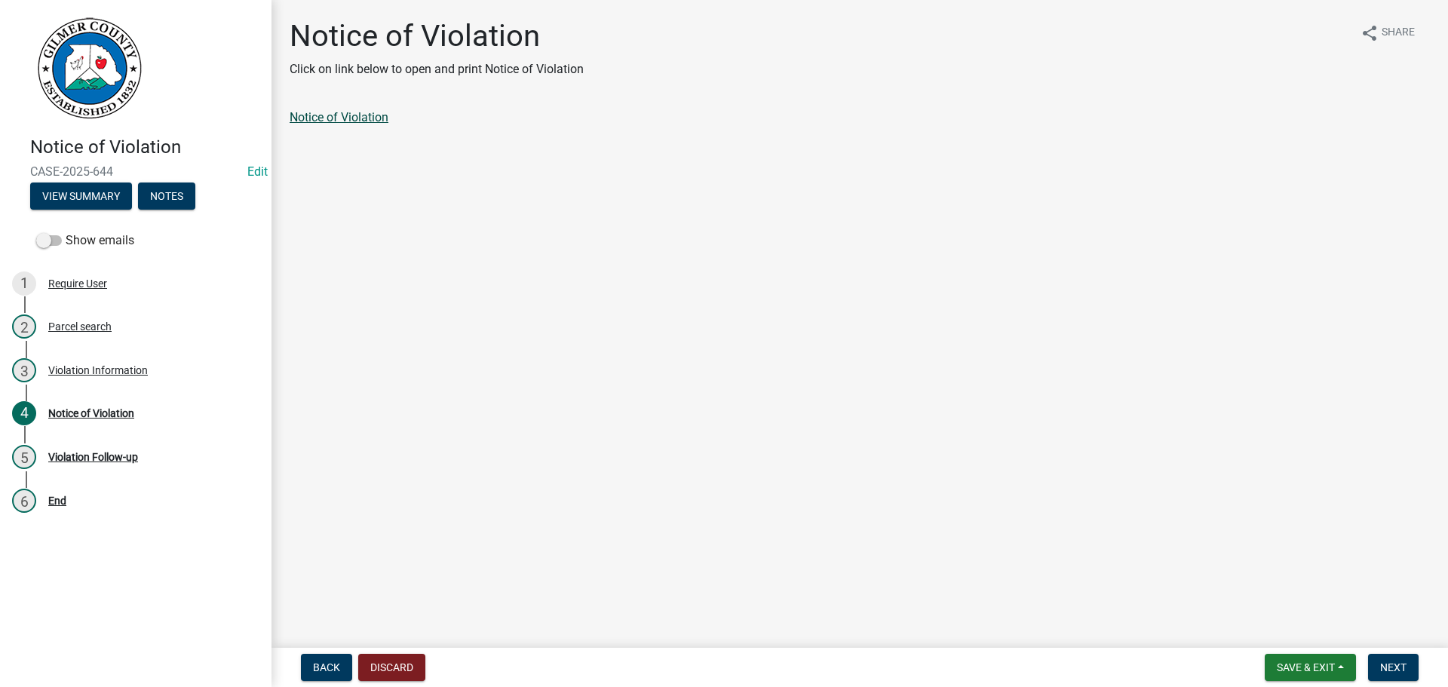
click at [325, 119] on link "Notice of Violation" at bounding box center [339, 117] width 99 height 14
click at [1340, 657] on button "Save & Exit" at bounding box center [1310, 667] width 91 height 27
click at [1316, 629] on button "Save & Exit" at bounding box center [1295, 628] width 121 height 36
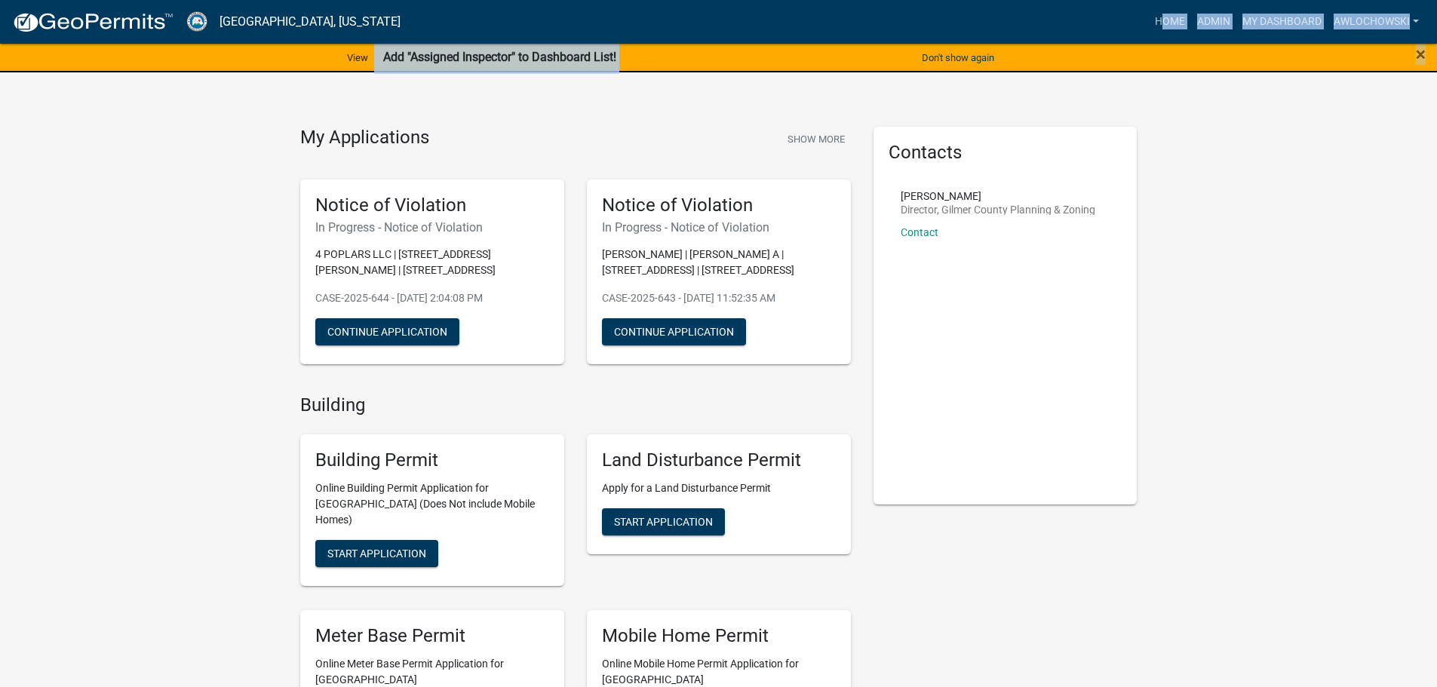
click at [867, 0] on html "Internet Explorer does NOT work with GeoPermits. Get a new browser for more sec…" at bounding box center [718, 343] width 1437 height 687
